Goal: Task Accomplishment & Management: Use online tool/utility

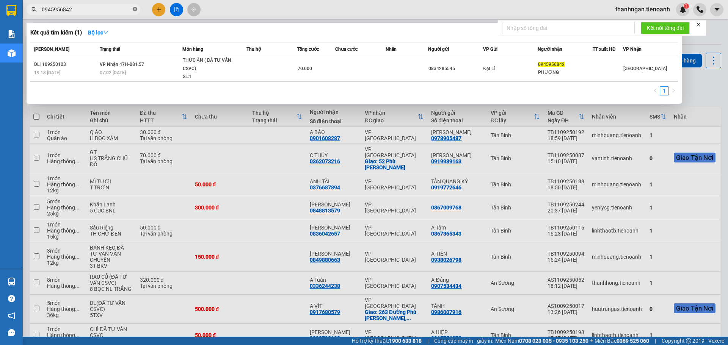
click at [134, 9] on icon "close-circle" at bounding box center [135, 9] width 5 height 5
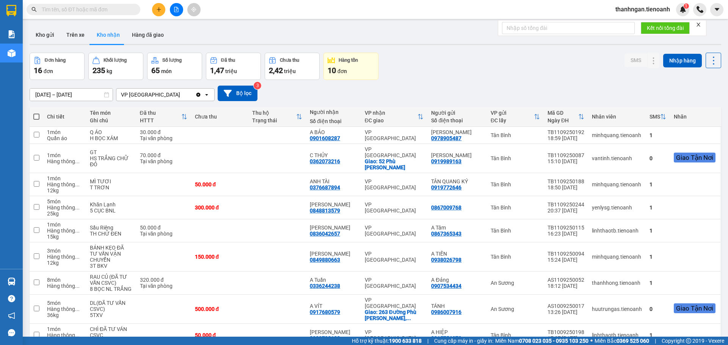
click at [120, 9] on input "text" at bounding box center [86, 9] width 89 height 8
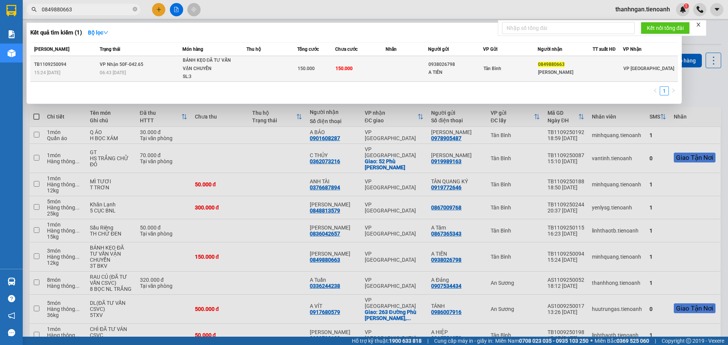
type input "0849880663"
click at [459, 67] on div "0938026798" at bounding box center [455, 65] width 54 height 8
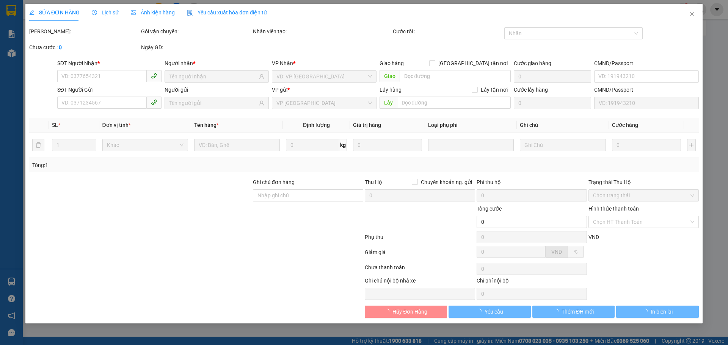
type input "0849880663"
type input "[PERSON_NAME]"
type input "0938026798"
type input "A TIẾN"
type input "150.000"
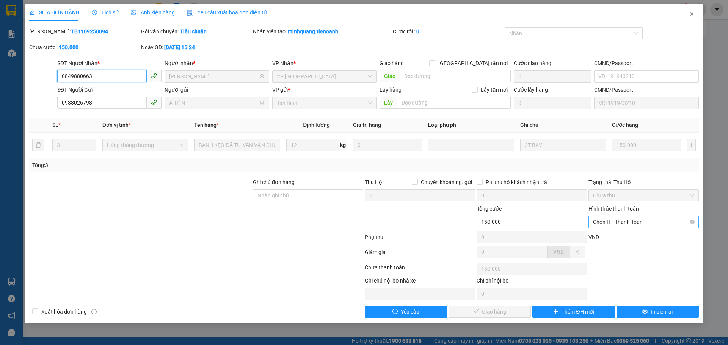
click at [645, 223] on span "Chọn HT Thanh Toán" at bounding box center [643, 222] width 101 height 11
click at [622, 236] on div "Tại văn phòng" at bounding box center [643, 237] width 101 height 8
type input "0"
click at [482, 312] on span "Giao hàng" at bounding box center [494, 312] width 24 height 8
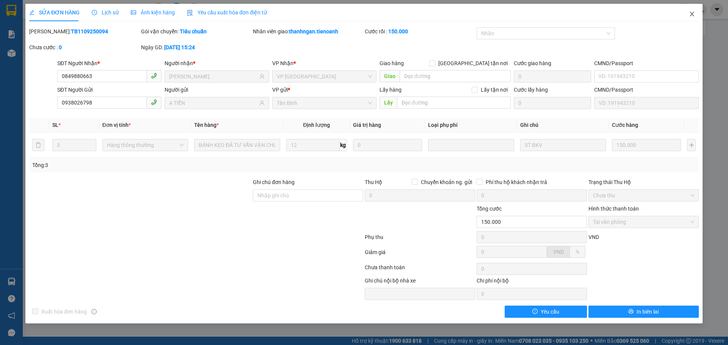
click at [693, 14] on icon "close" at bounding box center [692, 14] width 6 height 6
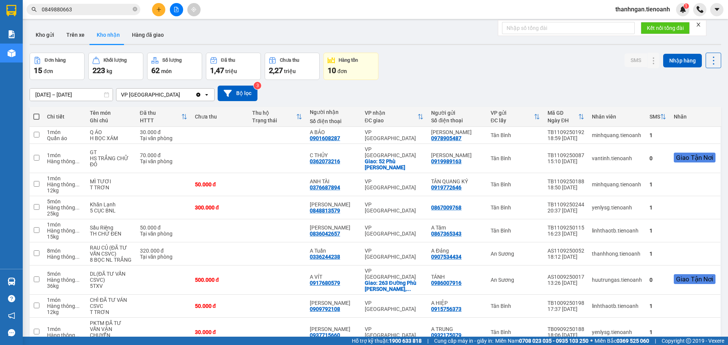
click at [90, 3] on div "Kết quả tìm kiếm ( 1 ) Bộ lọc Mã ĐH Trạng thái Món hàng Thu hộ Tổng cước Chưa c…" at bounding box center [74, 9] width 148 height 13
click at [90, 9] on input "0849880663" at bounding box center [86, 9] width 89 height 8
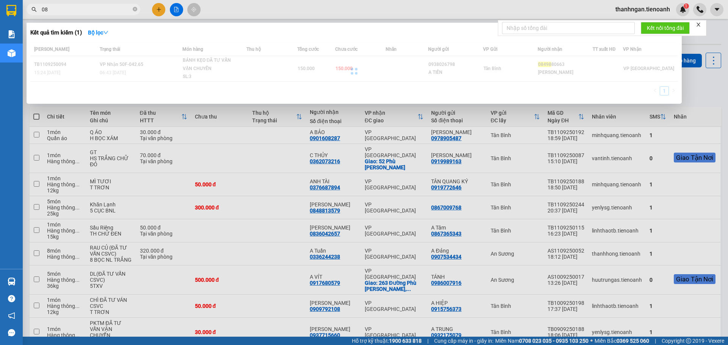
type input "0"
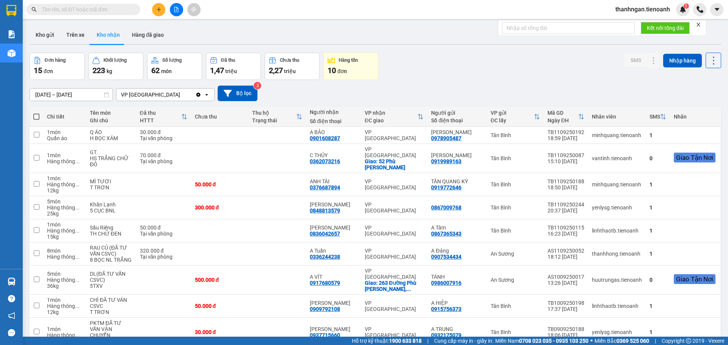
paste input "0917359188"
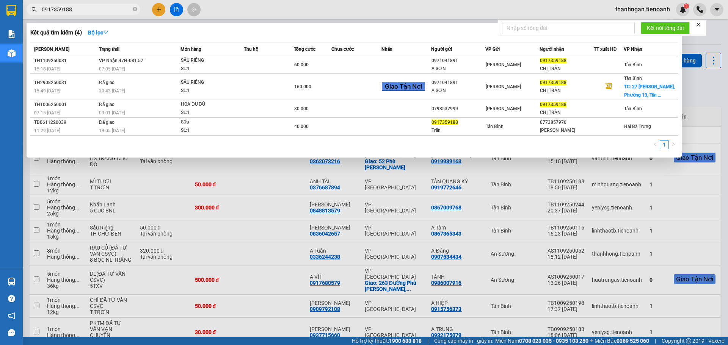
type input "0917359188"
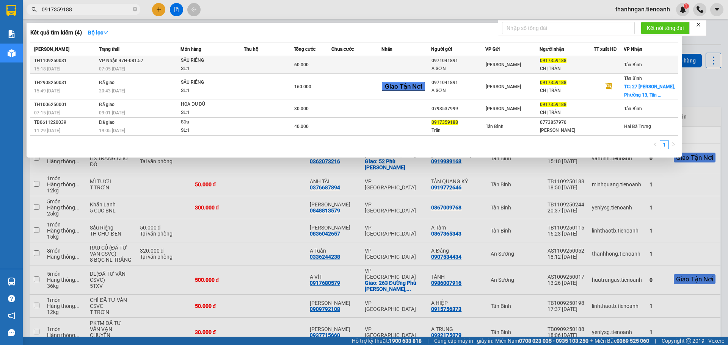
click at [345, 66] on td at bounding box center [356, 65] width 50 height 18
click at [387, 66] on td at bounding box center [406, 65] width 50 height 18
